Goal: Task Accomplishment & Management: Manage account settings

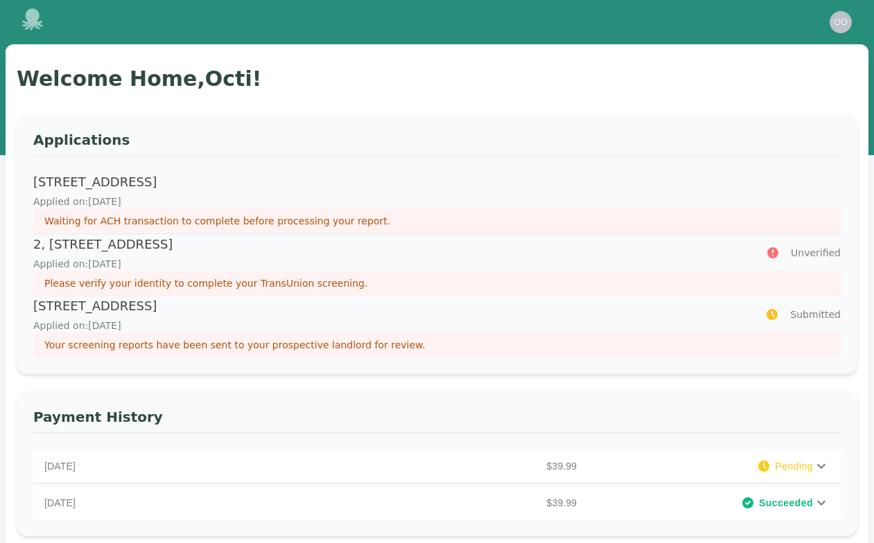
click at [335, 11] on div "Open main menu Open user menu" at bounding box center [436, 22] width 829 height 44
click at [376, 204] on p "Applied on: [DATE]" at bounding box center [426, 202] width 786 height 14
click at [181, 265] on p "Applied on: [DATE]" at bounding box center [391, 264] width 716 height 14
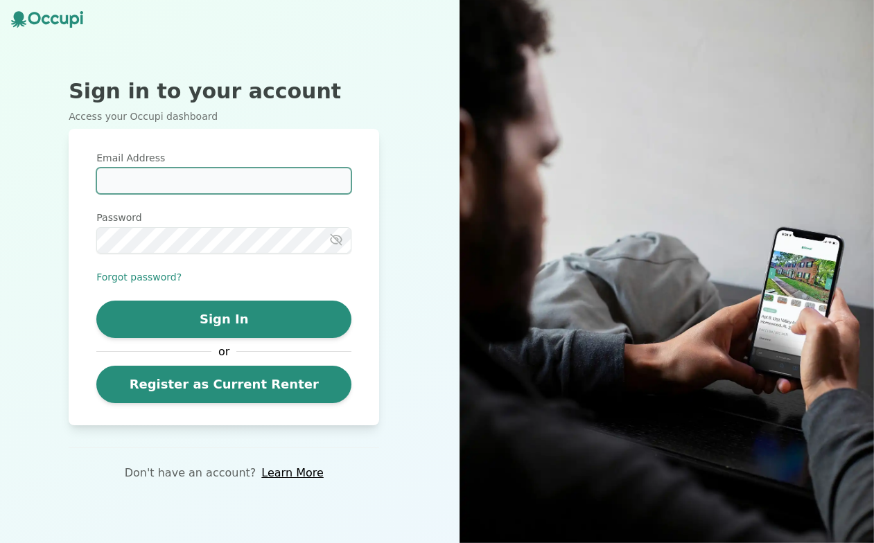
click at [197, 172] on input "Email Address" at bounding box center [223, 181] width 255 height 26
type input "**********"
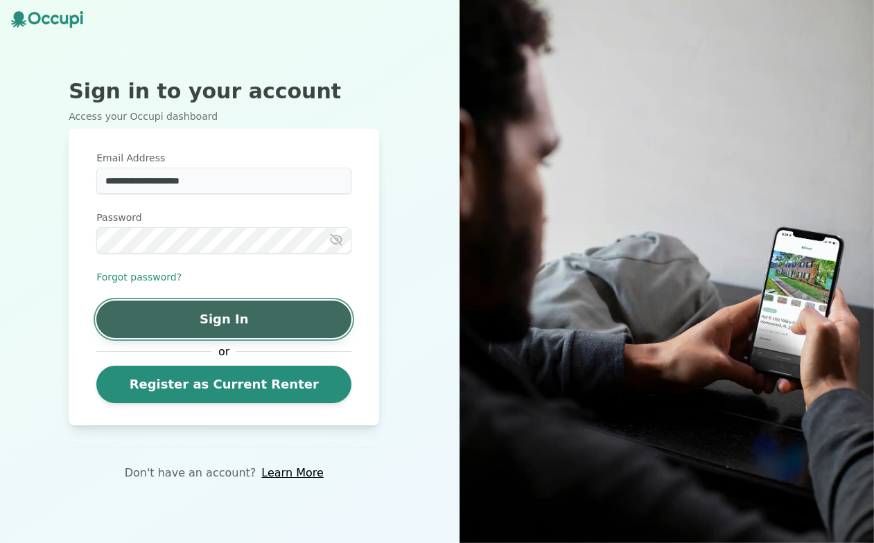
click at [159, 319] on button "Sign In" at bounding box center [223, 319] width 255 height 37
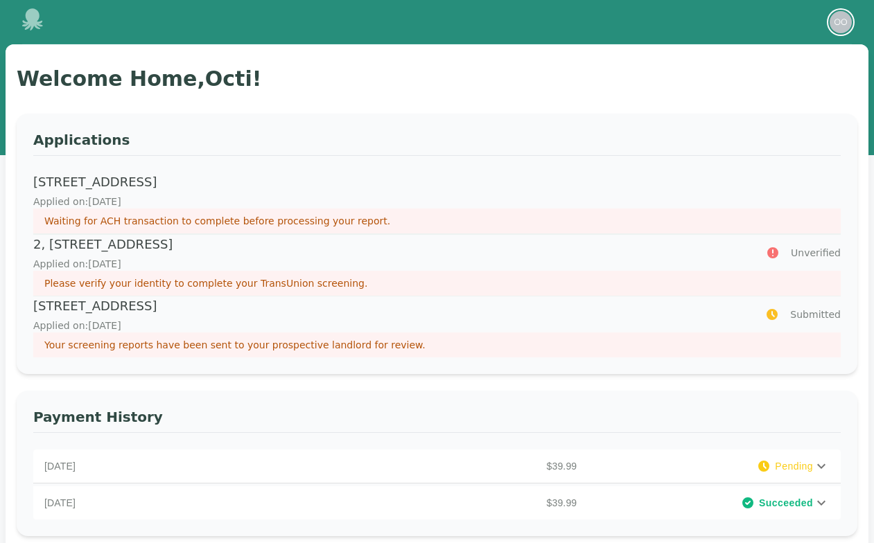
click at [836, 27] on img "button" at bounding box center [840, 22] width 22 height 22
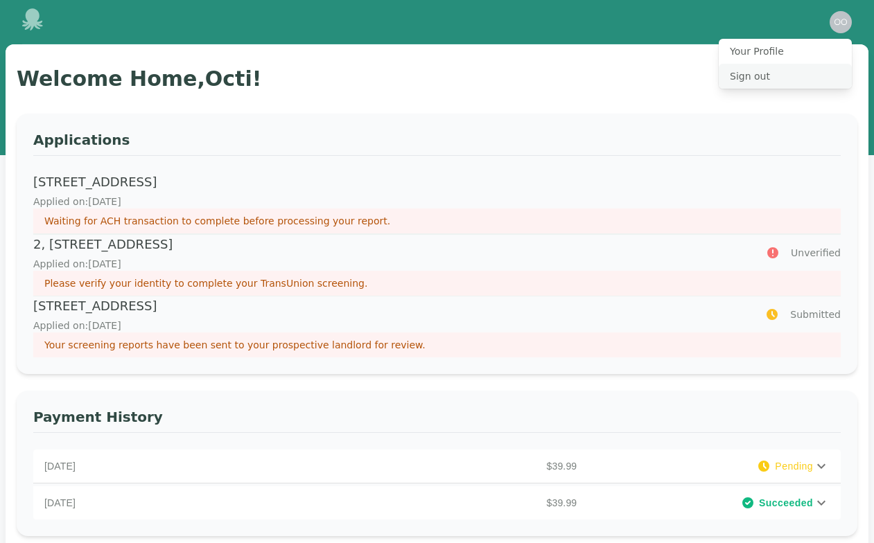
click at [750, 76] on button "Sign out" at bounding box center [784, 76] width 133 height 25
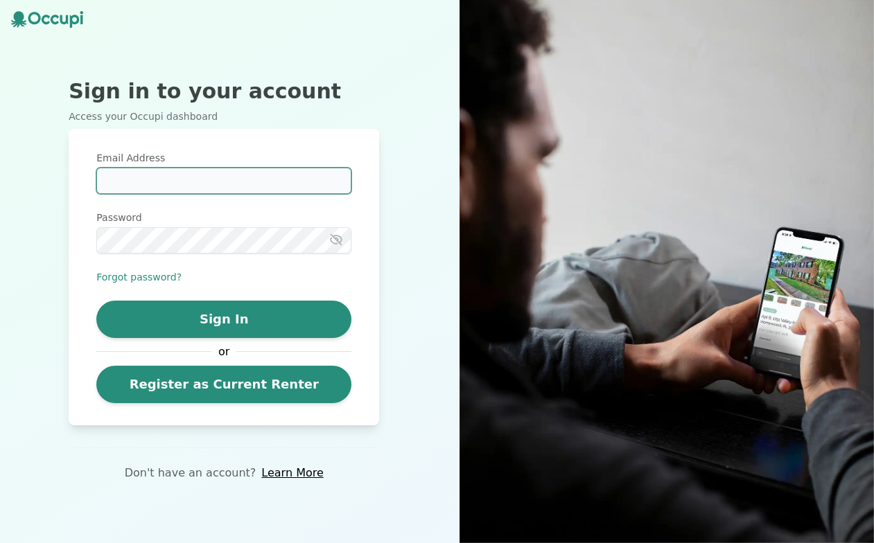
click at [128, 176] on input "Email Address" at bounding box center [223, 181] width 255 height 26
type input "**********"
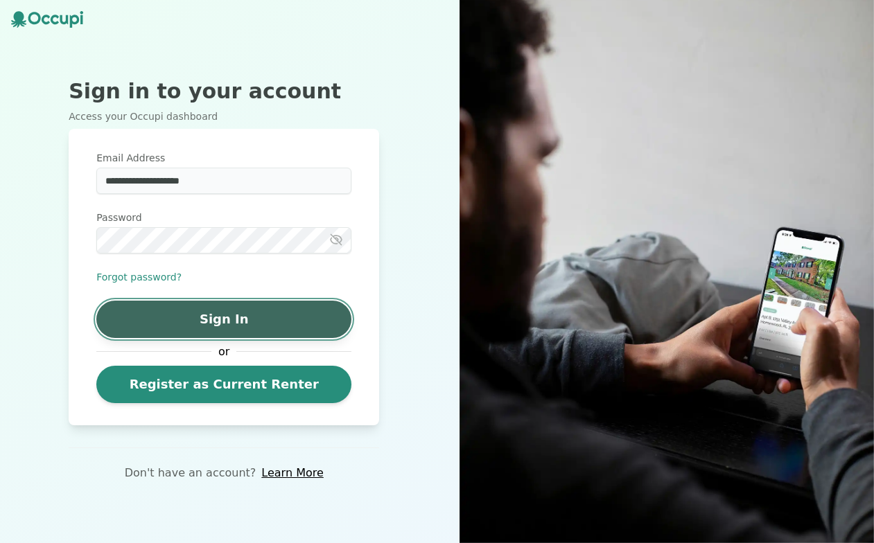
click at [143, 325] on button "Sign In" at bounding box center [223, 319] width 255 height 37
